Goal: Check status: Check status

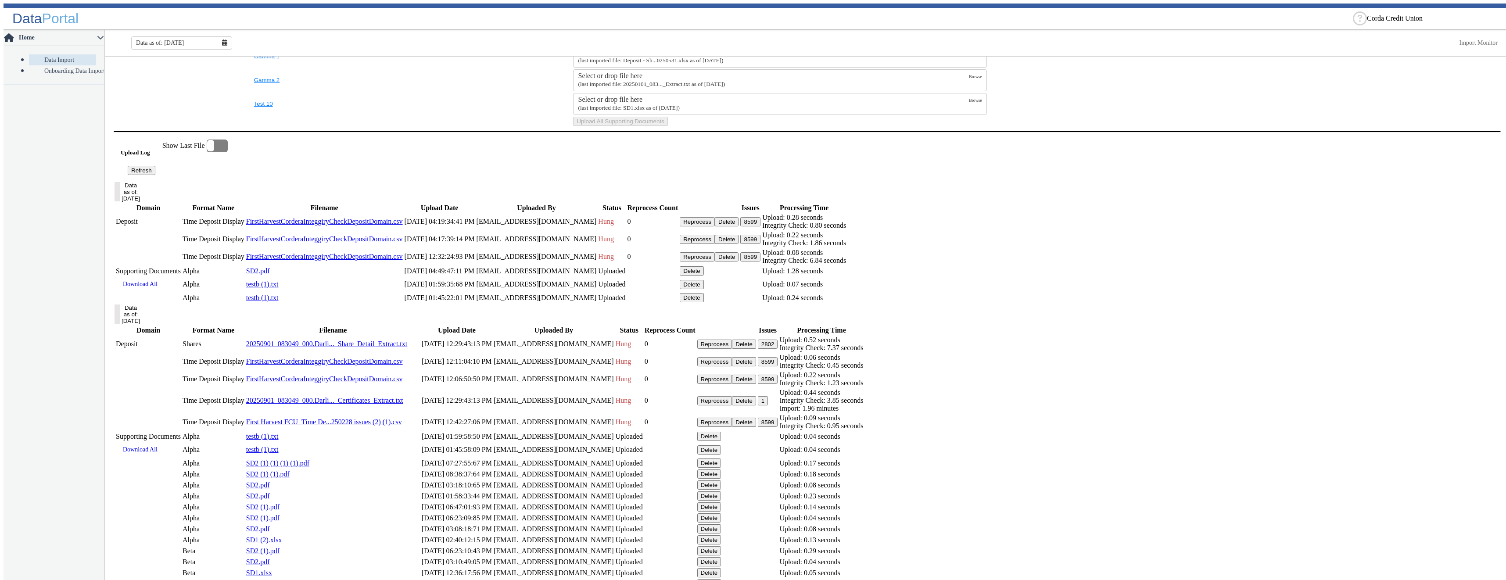
scroll to position [473, 0]
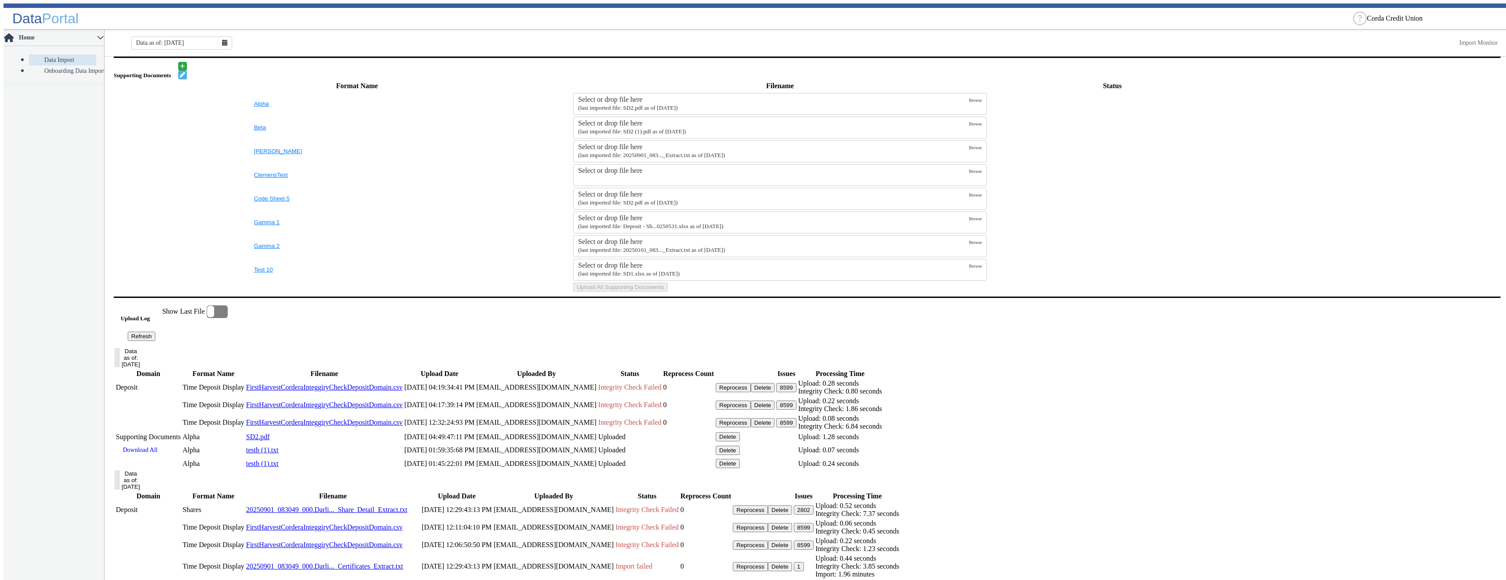
scroll to position [473, 0]
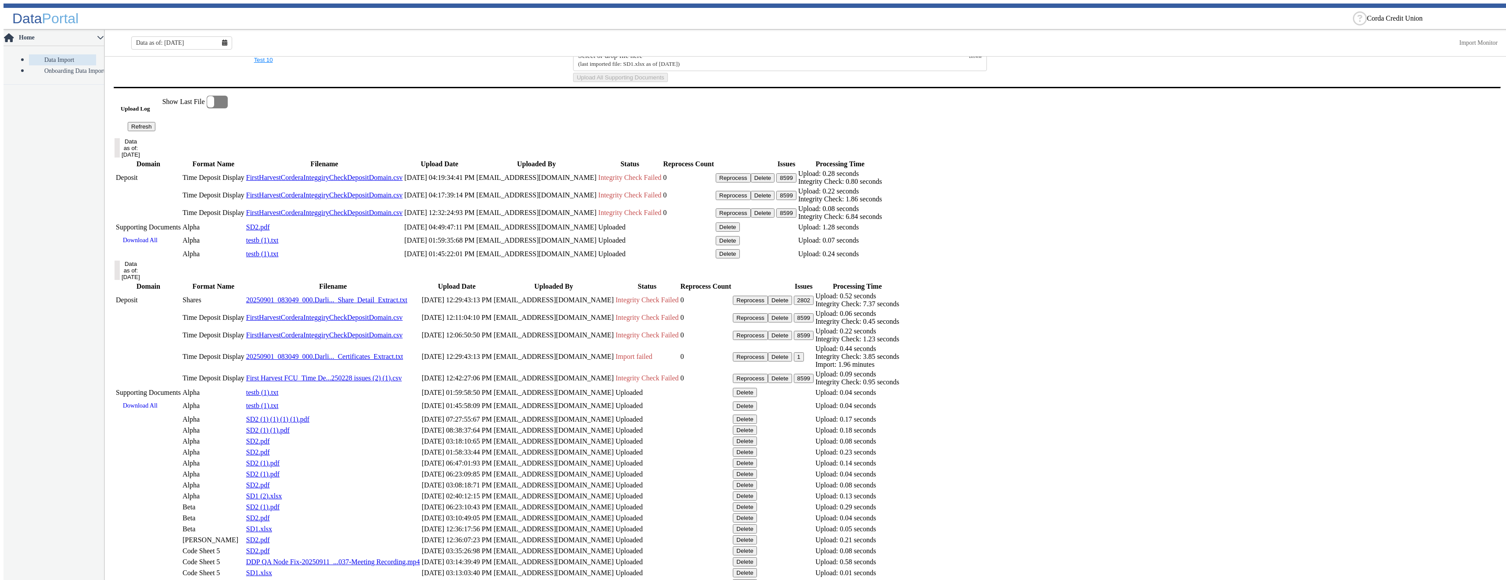
click at [797, 218] on button "8599" at bounding box center [786, 212] width 20 height 9
click at [797, 183] on button "8599" at bounding box center [786, 177] width 20 height 9
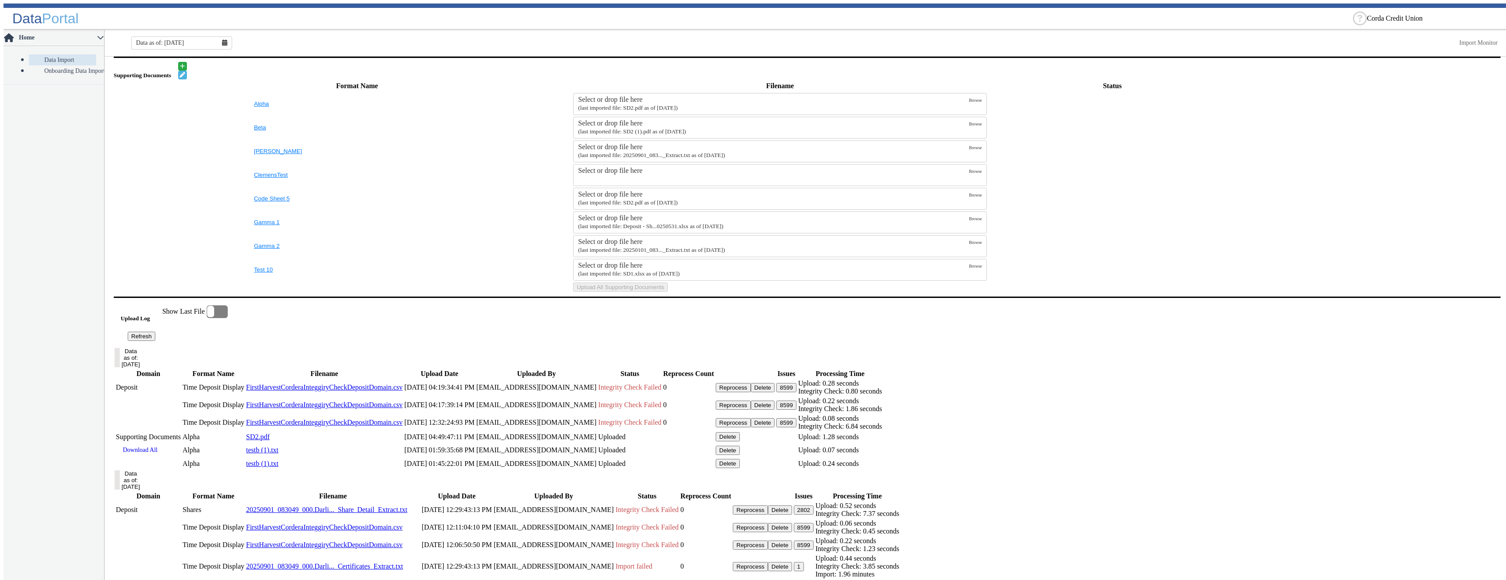
scroll to position [473, 0]
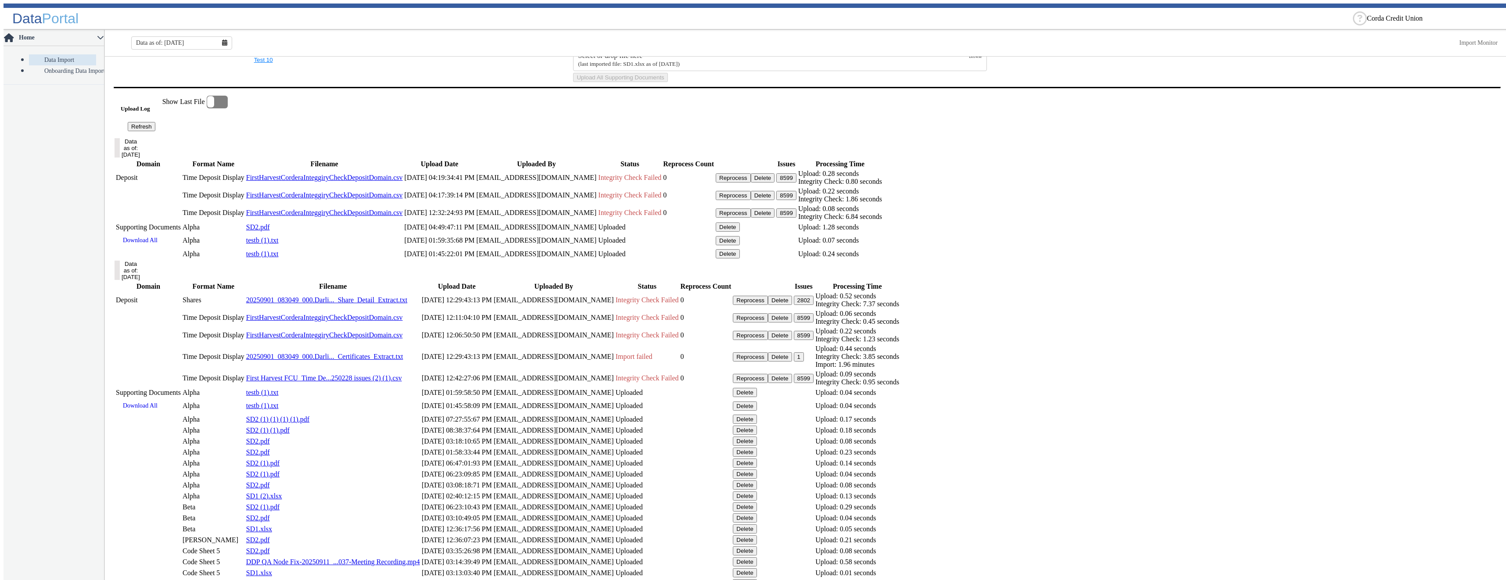
click at [797, 183] on button "8599" at bounding box center [786, 177] width 20 height 9
click at [797, 200] on button "8599" at bounding box center [786, 195] width 20 height 9
click at [797, 218] on button "8599" at bounding box center [786, 212] width 20 height 9
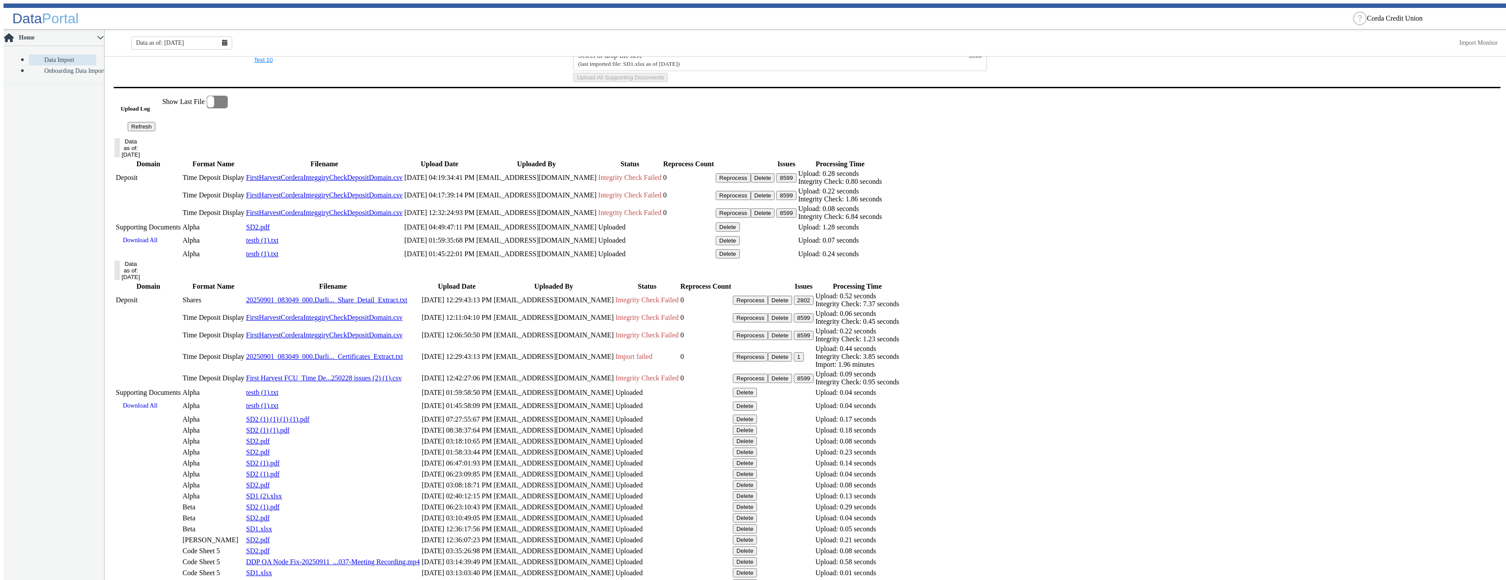
click at [797, 218] on button "8599" at bounding box center [786, 212] width 20 height 9
